Goal: Information Seeking & Learning: Find contact information

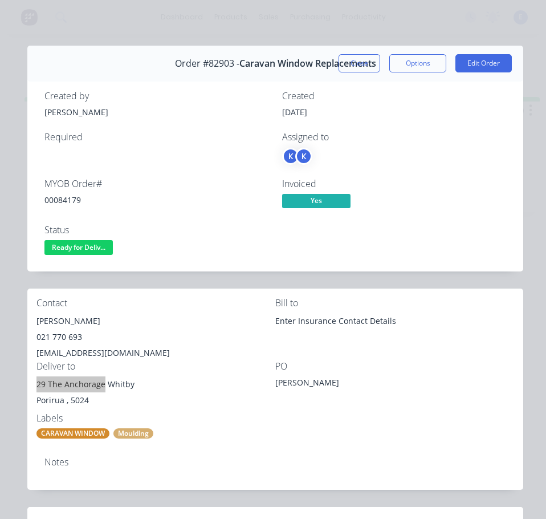
scroll to position [57, 0]
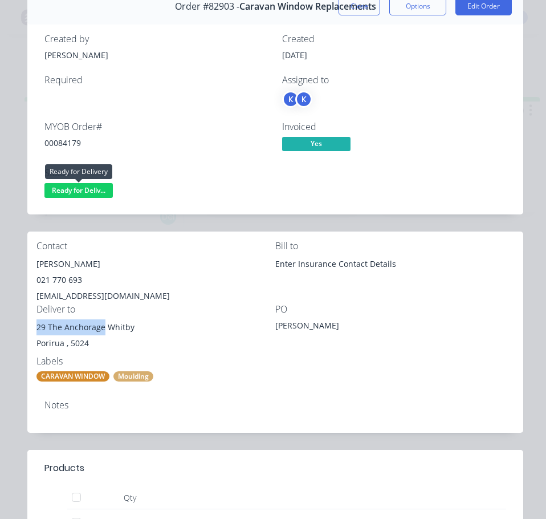
drag, startPoint x: 78, startPoint y: 188, endPoint x: 86, endPoint y: 204, distance: 17.9
click at [78, 189] on span "Ready for Deliv..." at bounding box center [78, 190] width 68 height 14
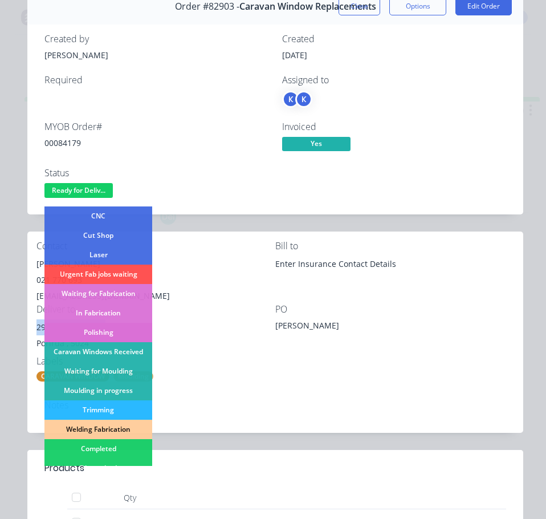
scroll to position [114, 0]
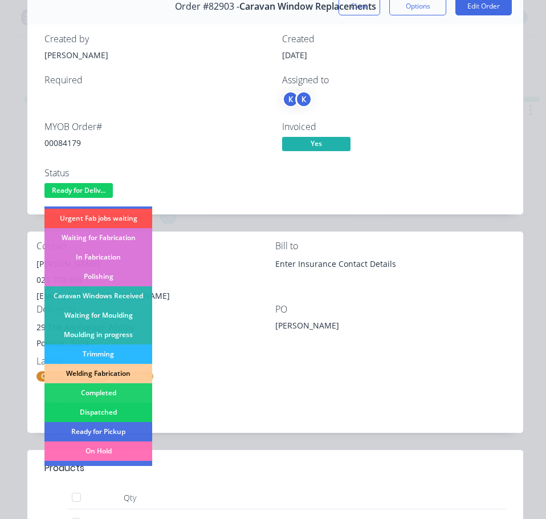
click at [131, 411] on div "Dispatched" at bounding box center [98, 412] width 108 height 19
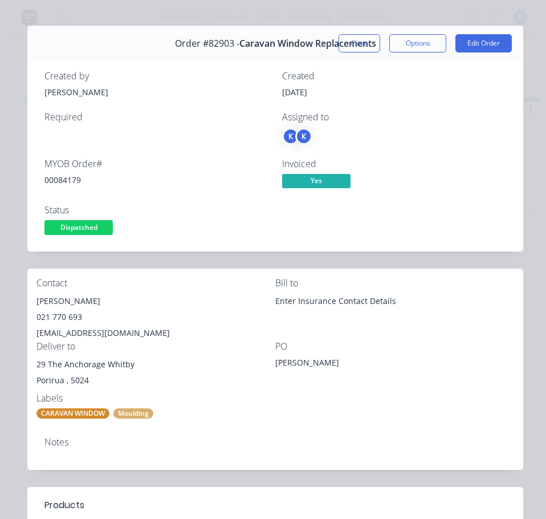
scroll to position [0, 0]
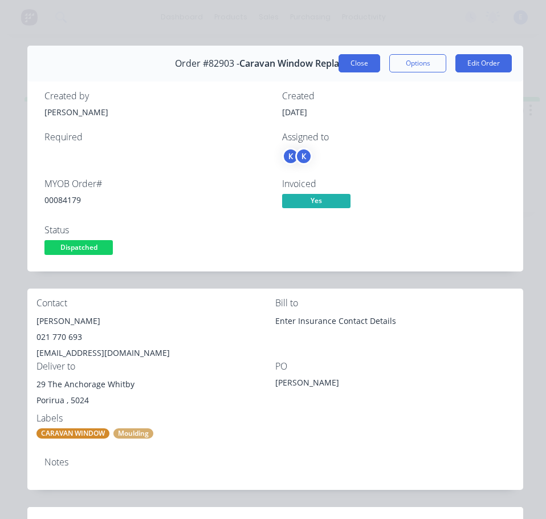
click at [355, 62] on button "Close" at bounding box center [360, 63] width 42 height 18
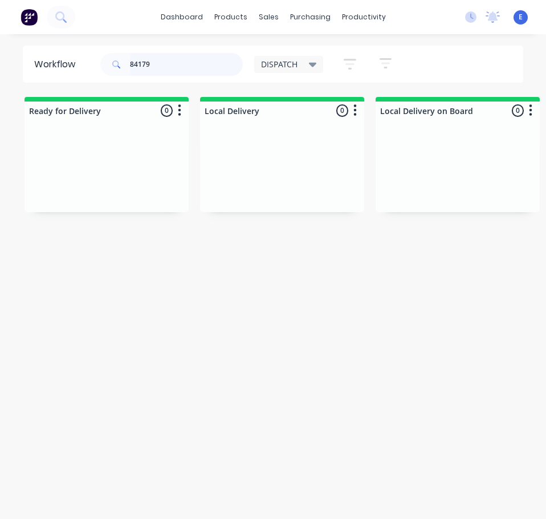
click at [170, 62] on input "84179" at bounding box center [186, 64] width 113 height 23
type input "86177"
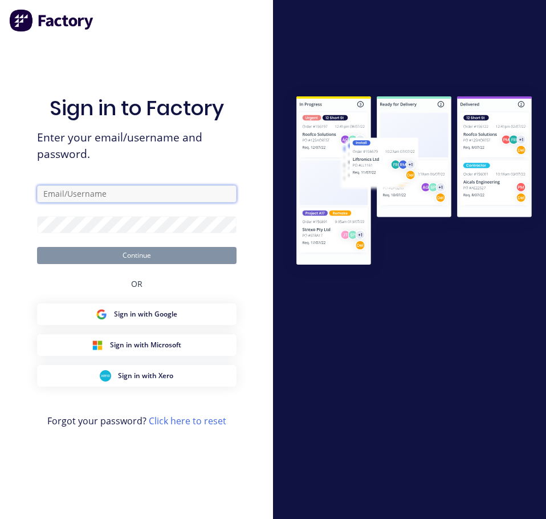
click at [102, 192] on input "text" at bounding box center [137, 193] width 200 height 17
type input "[EMAIL_ADDRESS][DOMAIN_NAME]"
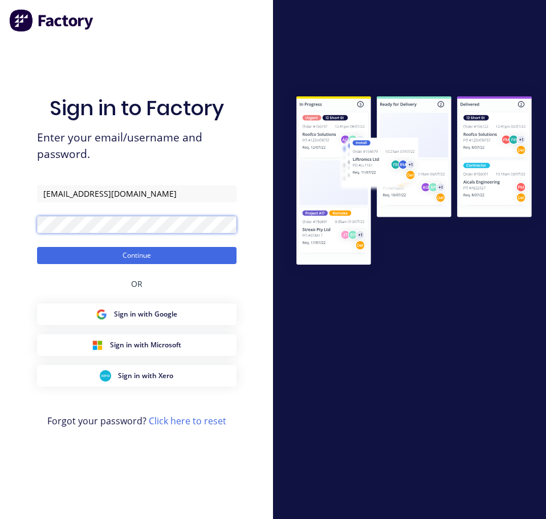
click at [37, 247] on button "Continue" at bounding box center [137, 255] width 200 height 17
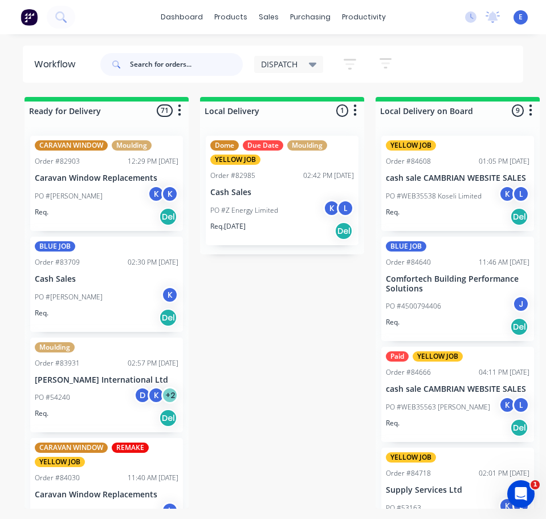
click at [158, 60] on input "text" at bounding box center [186, 64] width 113 height 23
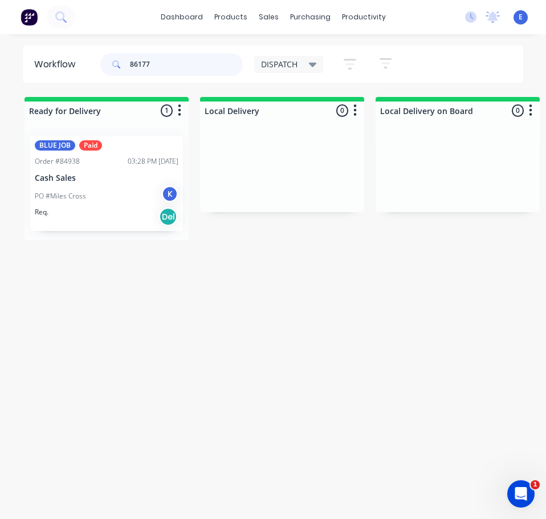
type input "86177"
click at [119, 200] on div "PO #Miles Cross K" at bounding box center [107, 196] width 144 height 22
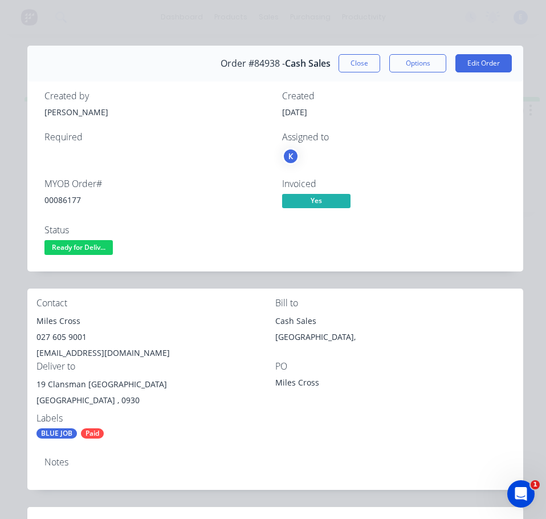
click at [75, 196] on div "00086177" at bounding box center [156, 200] width 224 height 12
copy div "00086177"
click at [64, 323] on div "Miles Cross" at bounding box center [155, 321] width 239 height 16
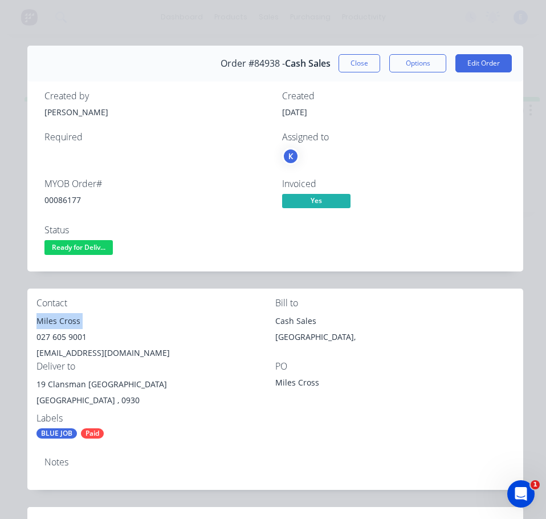
click at [64, 323] on div "Miles Cross" at bounding box center [155, 321] width 239 height 16
copy div "Miles Cross"
click at [57, 339] on div "027 605 9001" at bounding box center [155, 337] width 239 height 16
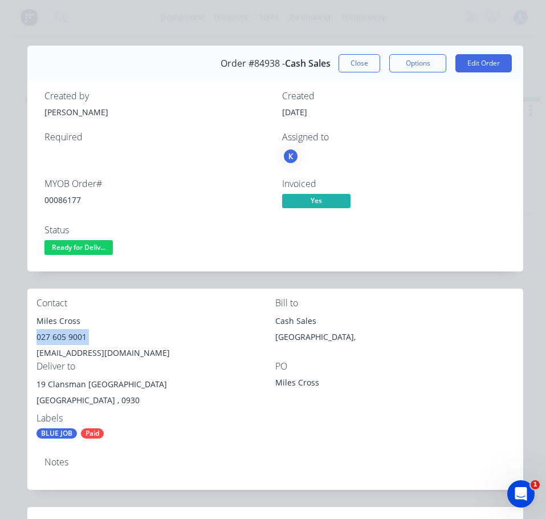
copy div "027 605 9001"
click at [86, 355] on div "[EMAIL_ADDRESS][DOMAIN_NAME]" at bounding box center [155, 353] width 239 height 16
copy div "[EMAIL_ADDRESS][DOMAIN_NAME]"
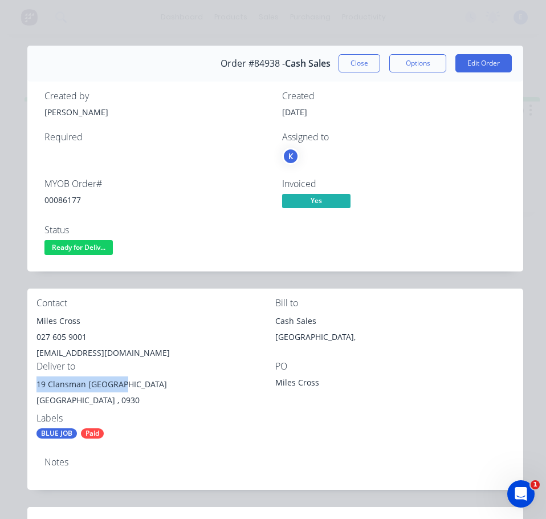
drag, startPoint x: 116, startPoint y: 382, endPoint x: 34, endPoint y: 391, distance: 82.7
click at [34, 391] on div "Contact Miles Cross [PHONE_NUMBER] [EMAIL_ADDRESS][DOMAIN_NAME] Bill to Cash Sa…" at bounding box center [275, 369] width 496 height 160
copy div "[STREET_ADDRESS]"
click at [166, 412] on div "Contact Miles Cross [PHONE_NUMBER] [EMAIL_ADDRESS][DOMAIN_NAME] Bill to Cash Sa…" at bounding box center [275, 369] width 496 height 160
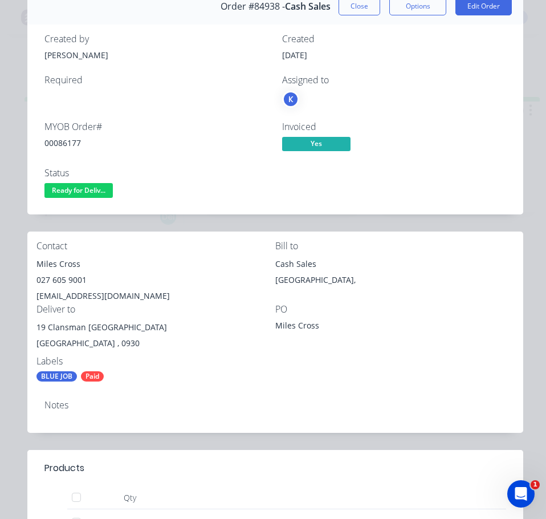
drag, startPoint x: 174, startPoint y: 415, endPoint x: 185, endPoint y: 418, distance: 11.2
click at [174, 416] on div "Notes" at bounding box center [275, 412] width 496 height 42
